Goal: Information Seeking & Learning: Learn about a topic

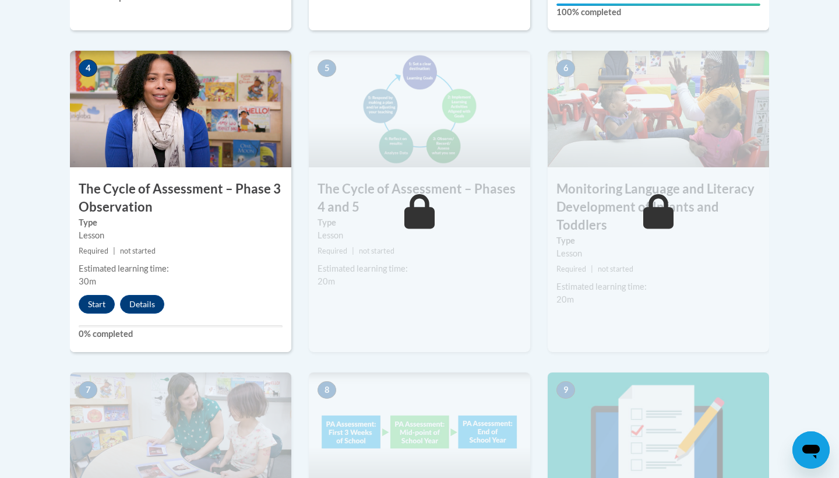
scroll to position [728, 0]
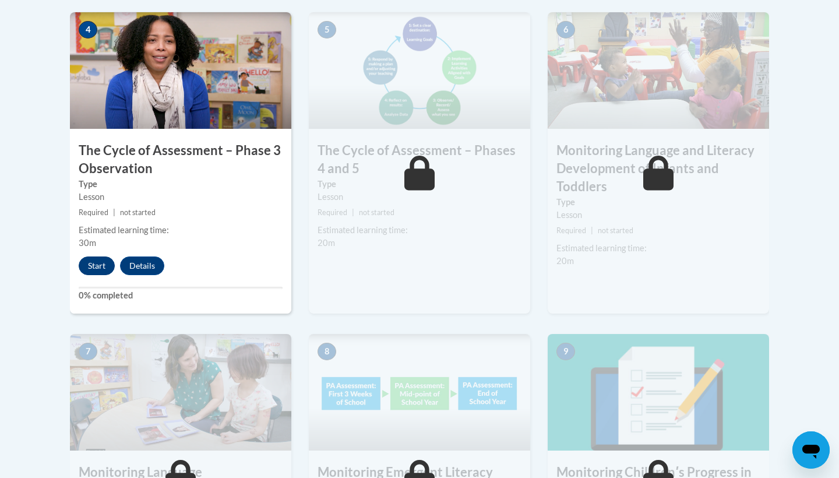
click at [101, 264] on button "Start" at bounding box center [97, 265] width 36 height 19
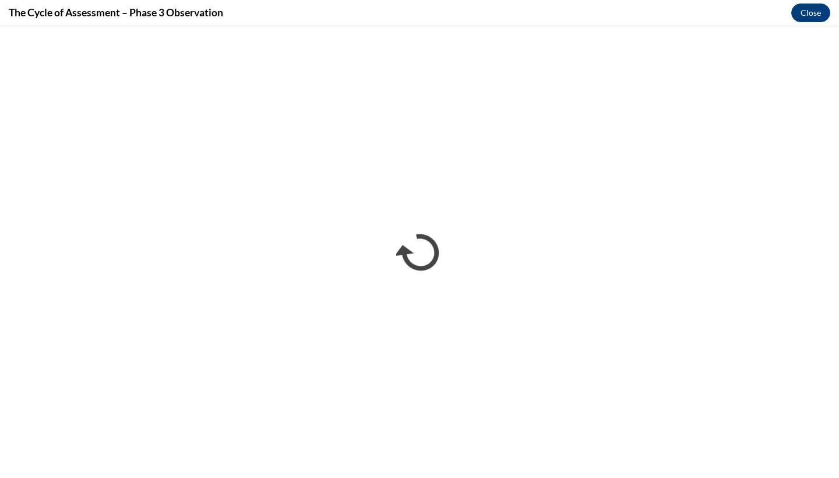
scroll to position [0, 0]
